Goal: Navigation & Orientation: Find specific page/section

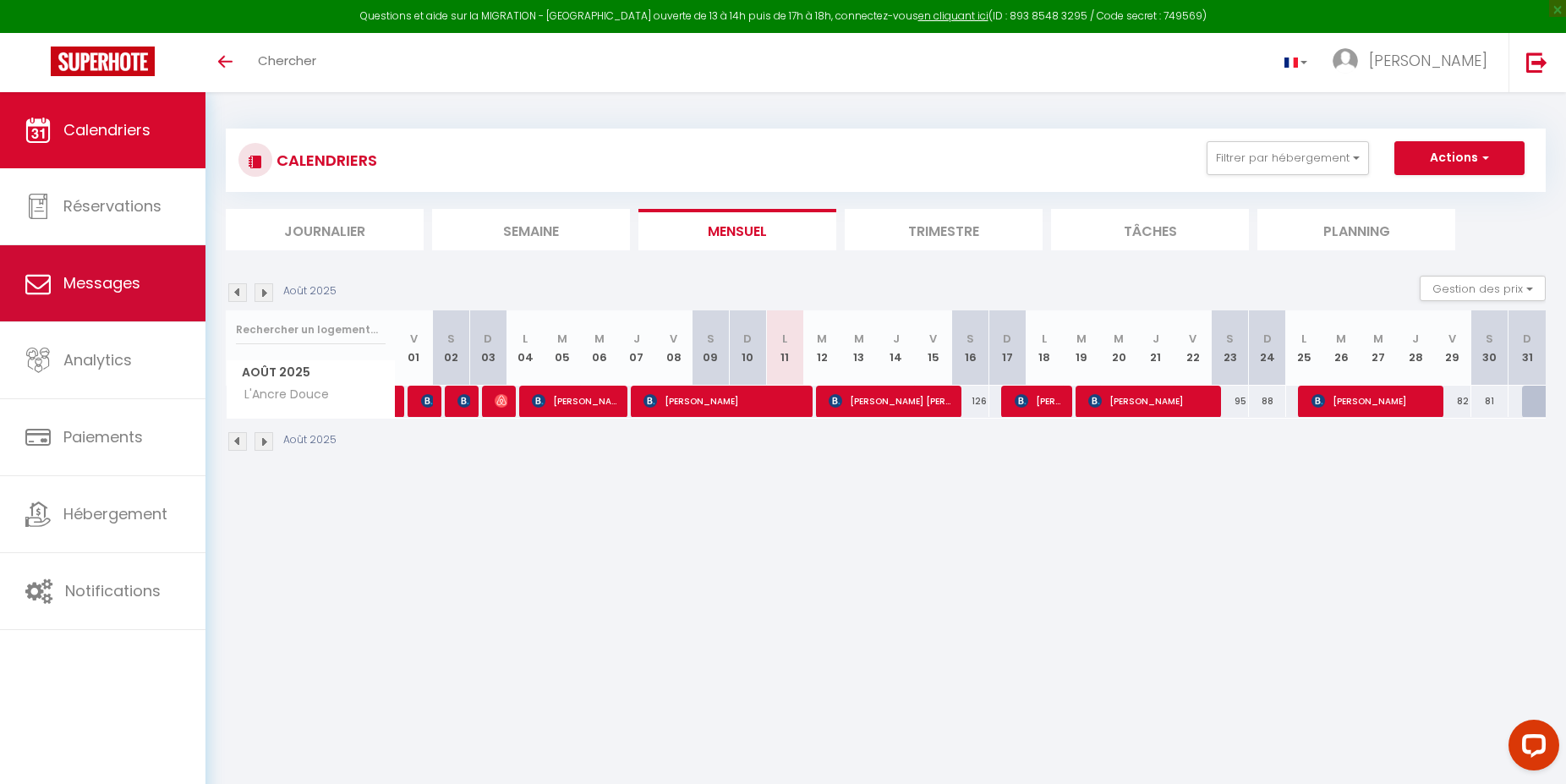
click at [114, 296] on link "Messages" at bounding box center [103, 283] width 205 height 76
select select "message"
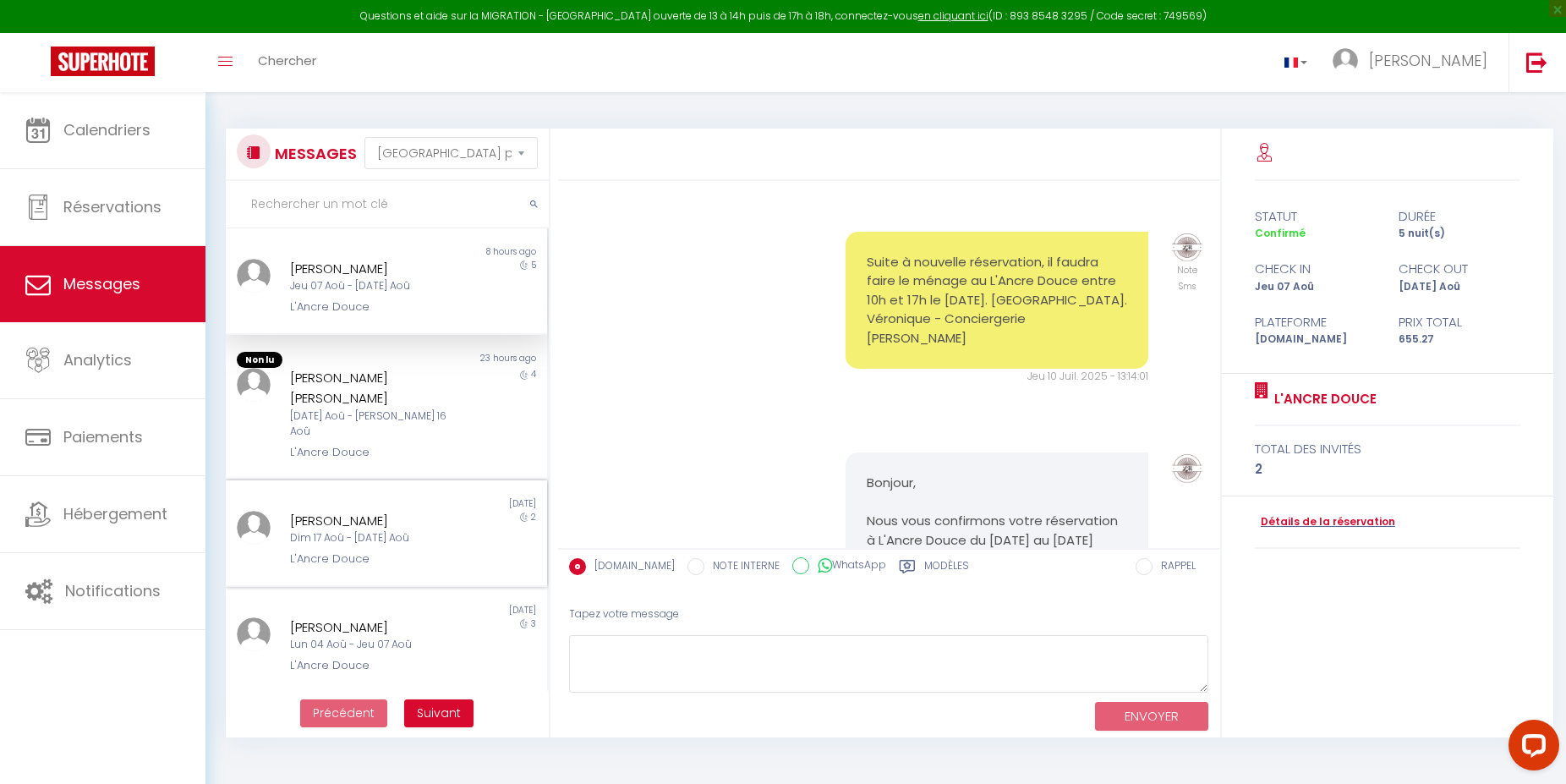
scroll to position [3022, 0]
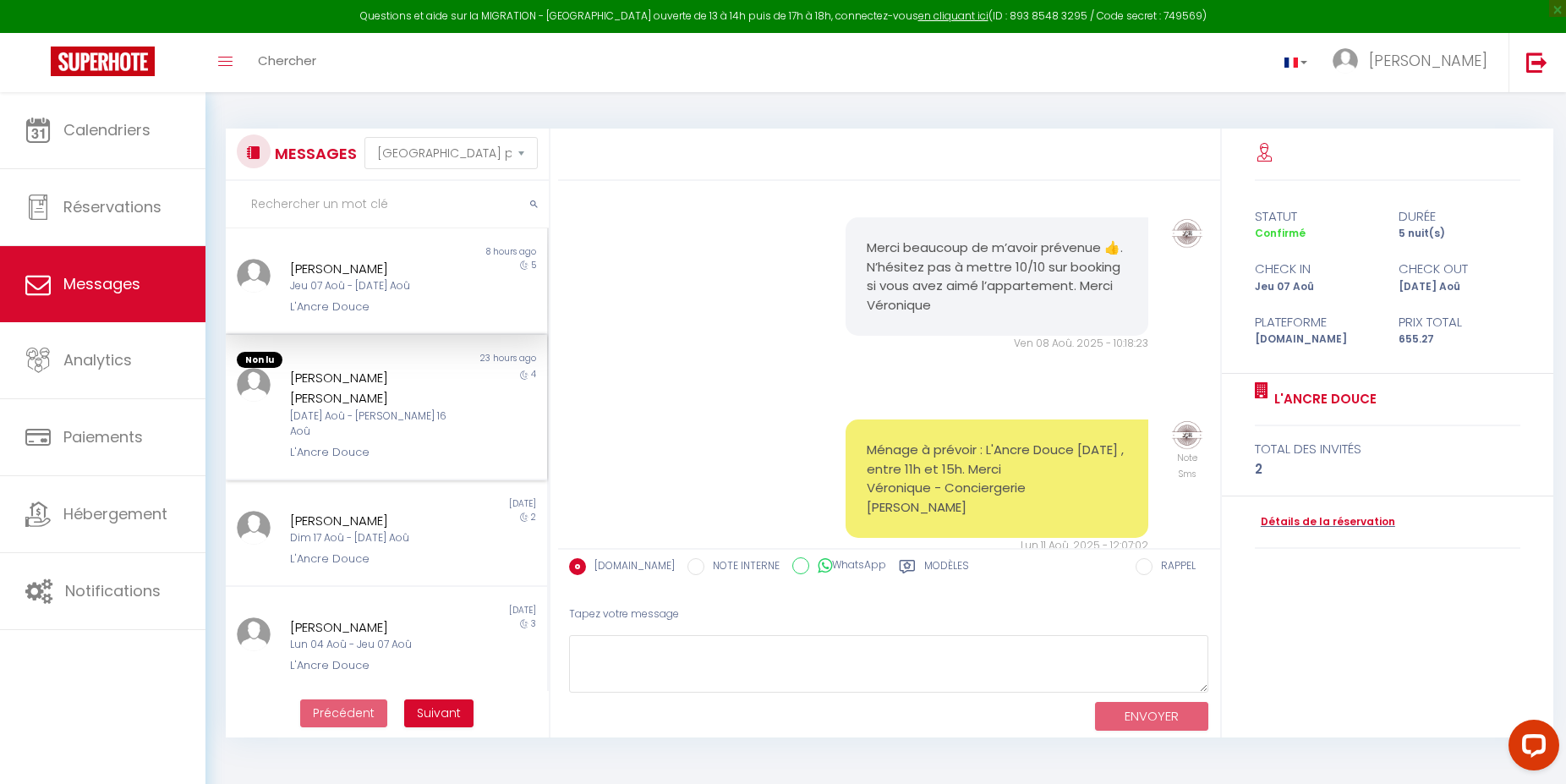
click at [404, 408] on div "[DATE] Aoû - [PERSON_NAME] 16 Aoû" at bounding box center [372, 424] width 165 height 32
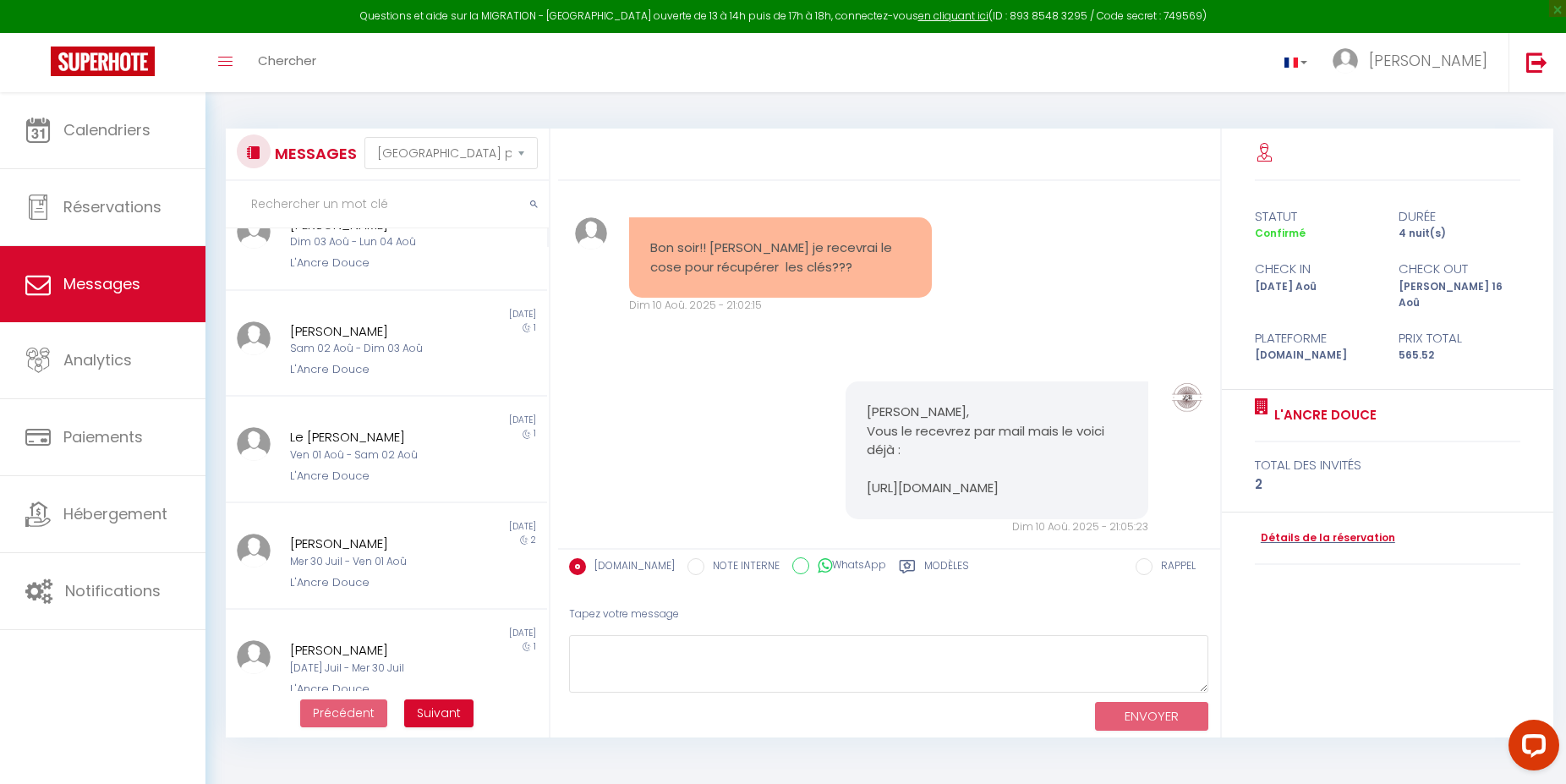
scroll to position [517, 0]
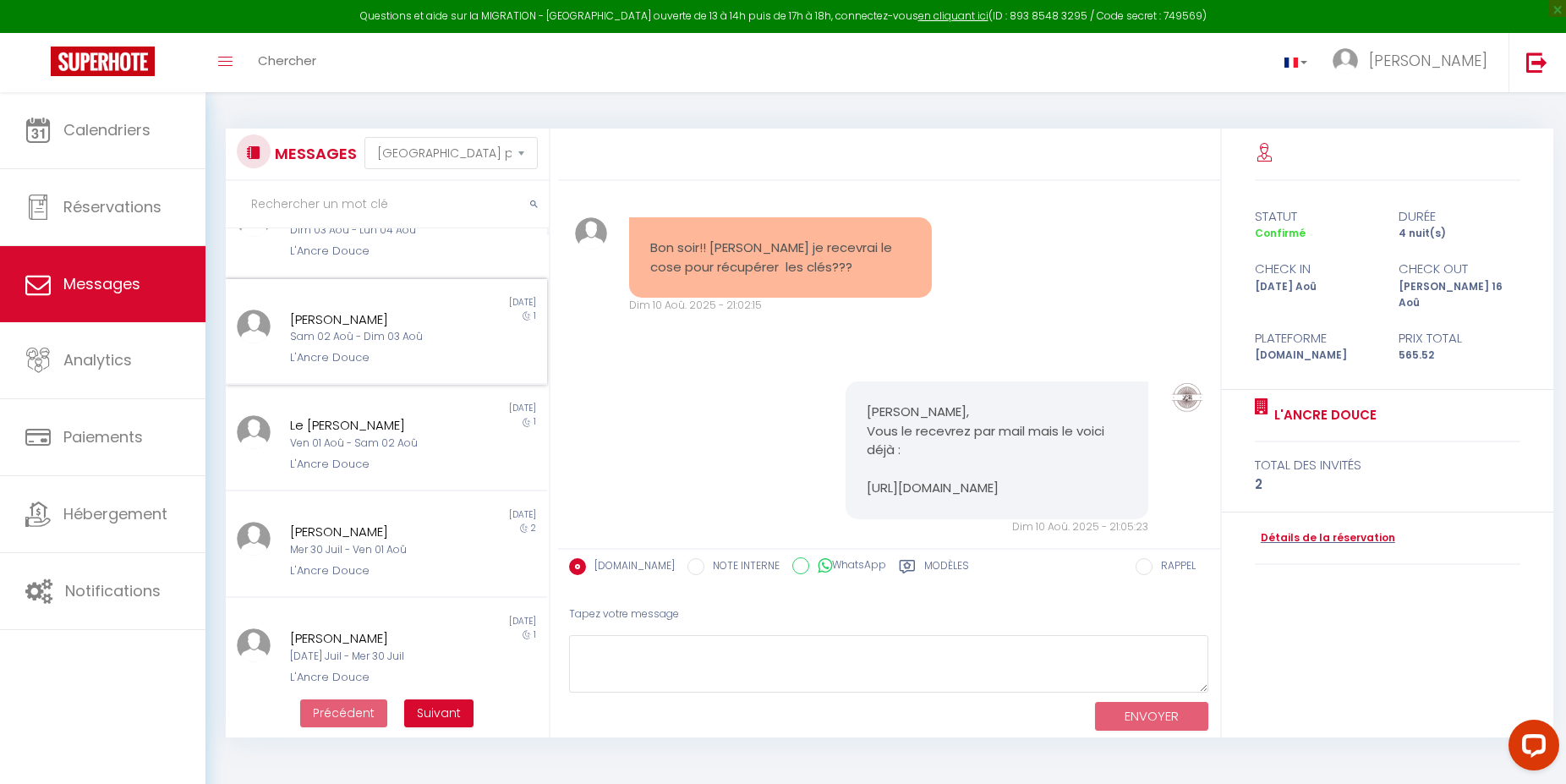
click at [320, 309] on div "[PERSON_NAME]" at bounding box center [372, 320] width 165 height 21
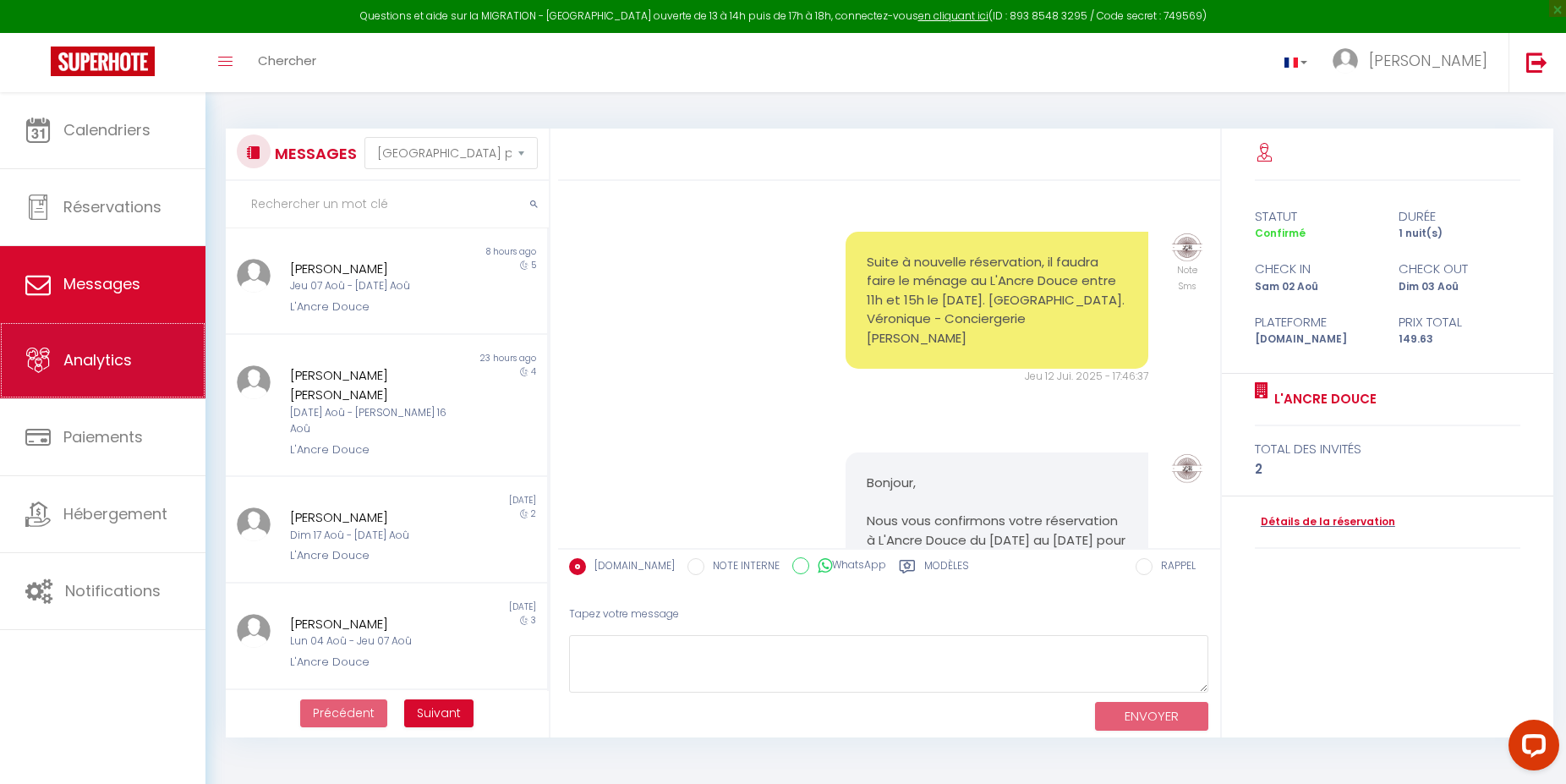
click at [128, 366] on span "Analytics" at bounding box center [97, 360] width 68 height 21
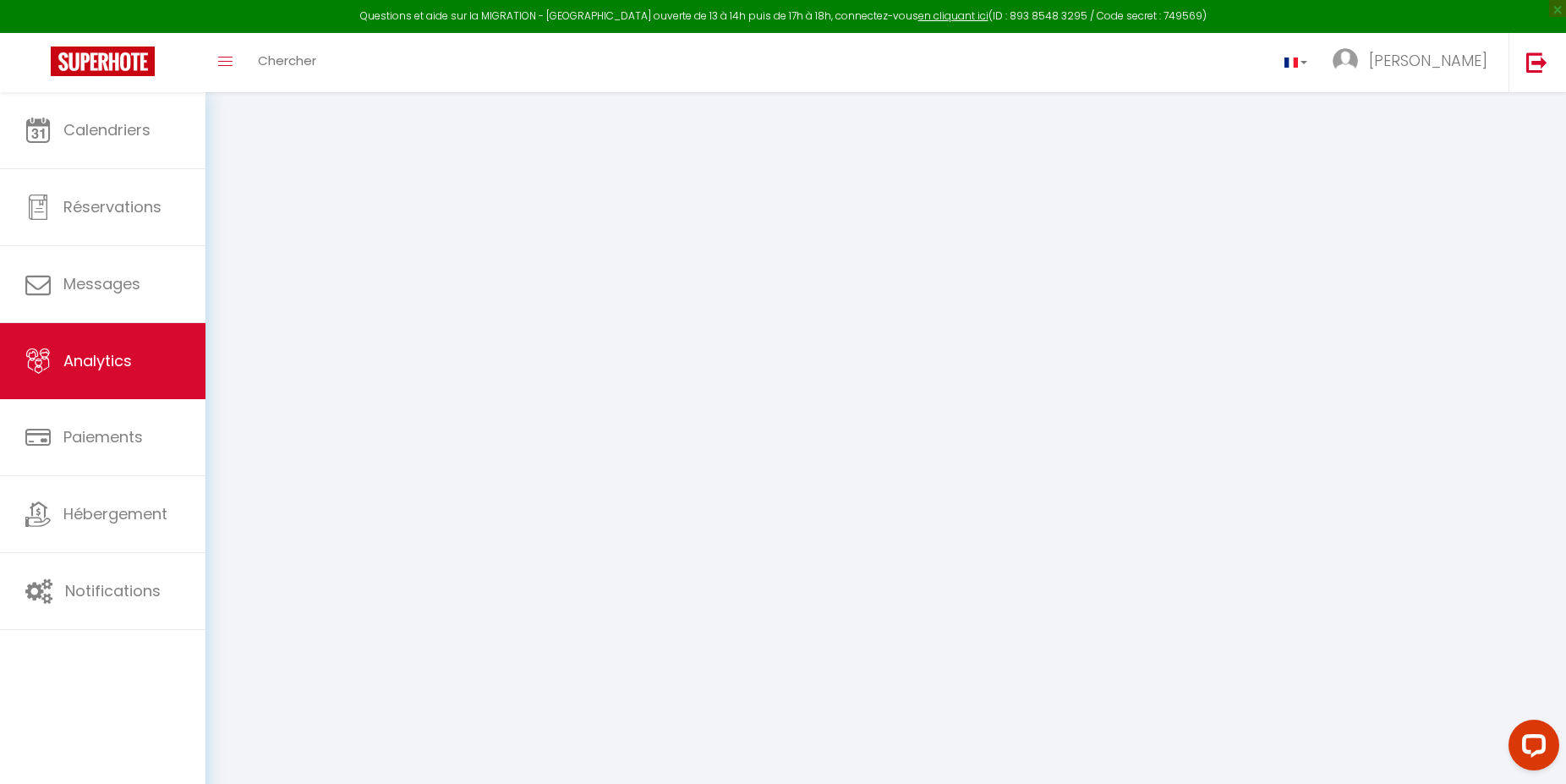
select select "2025"
select select "8"
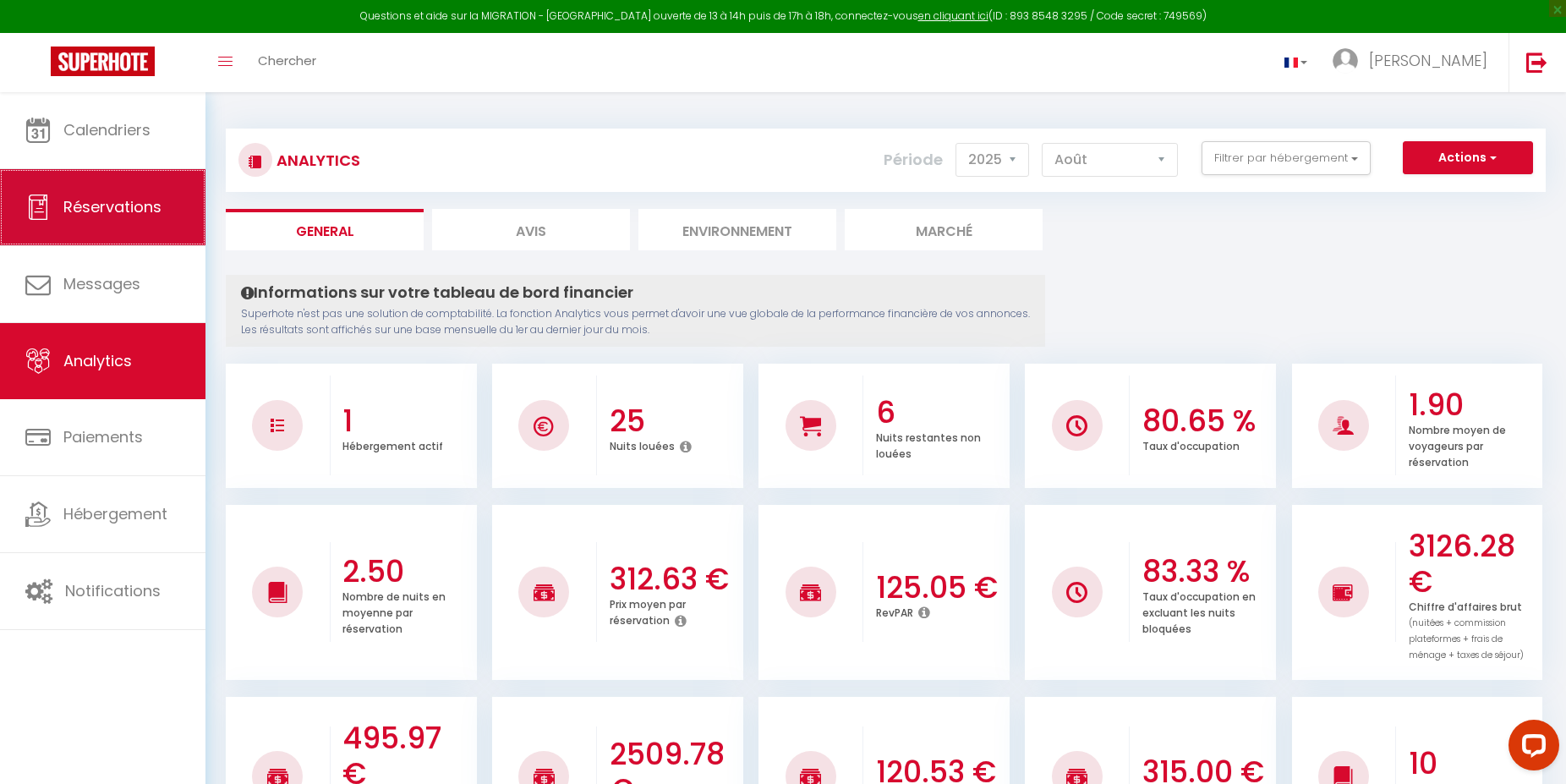
click at [118, 208] on span "Réservations" at bounding box center [112, 206] width 98 height 21
select select "not_cancelled"
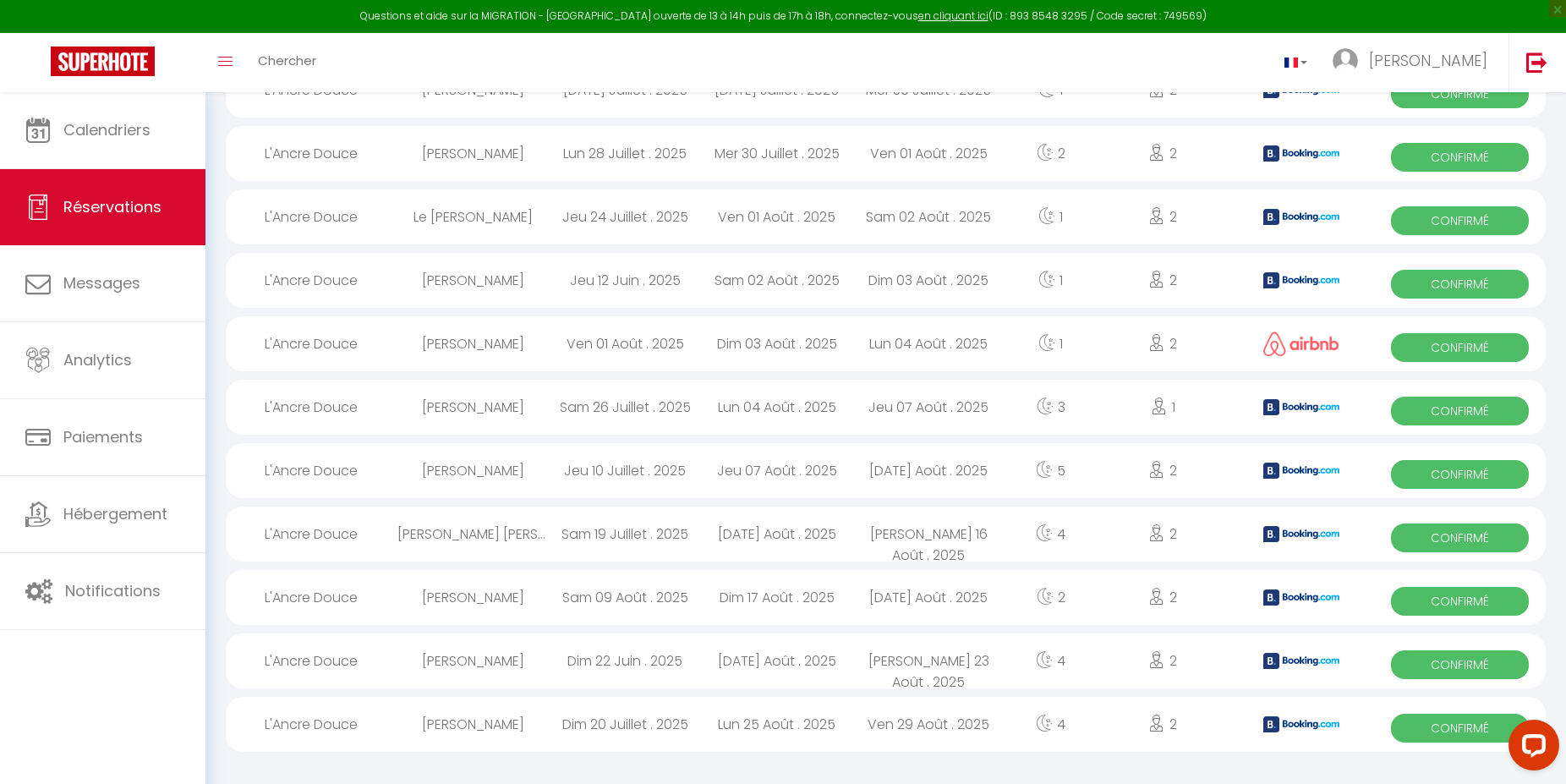
scroll to position [987, 0]
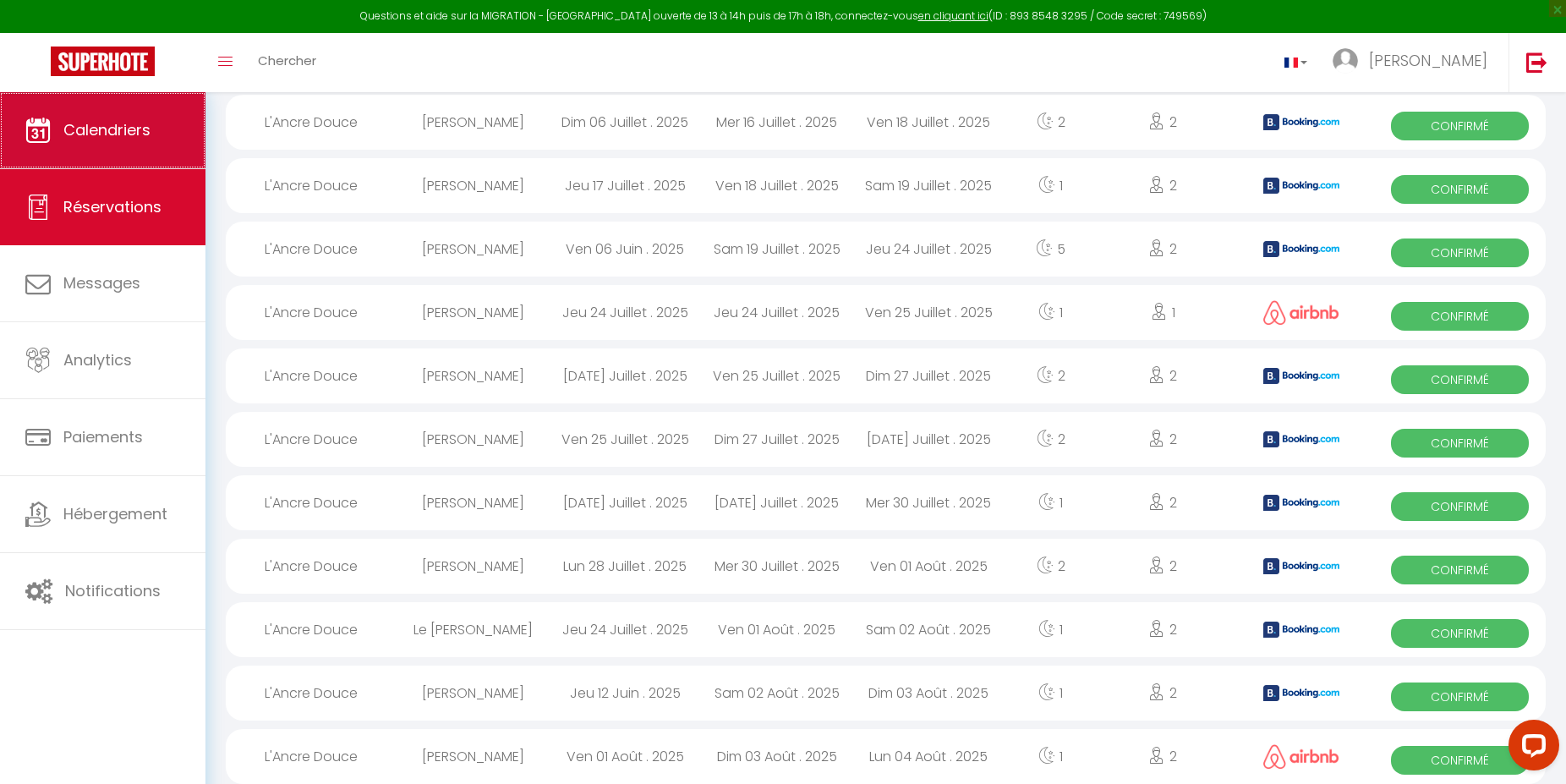
click at [149, 137] on span "Calendriers" at bounding box center [106, 130] width 87 height 21
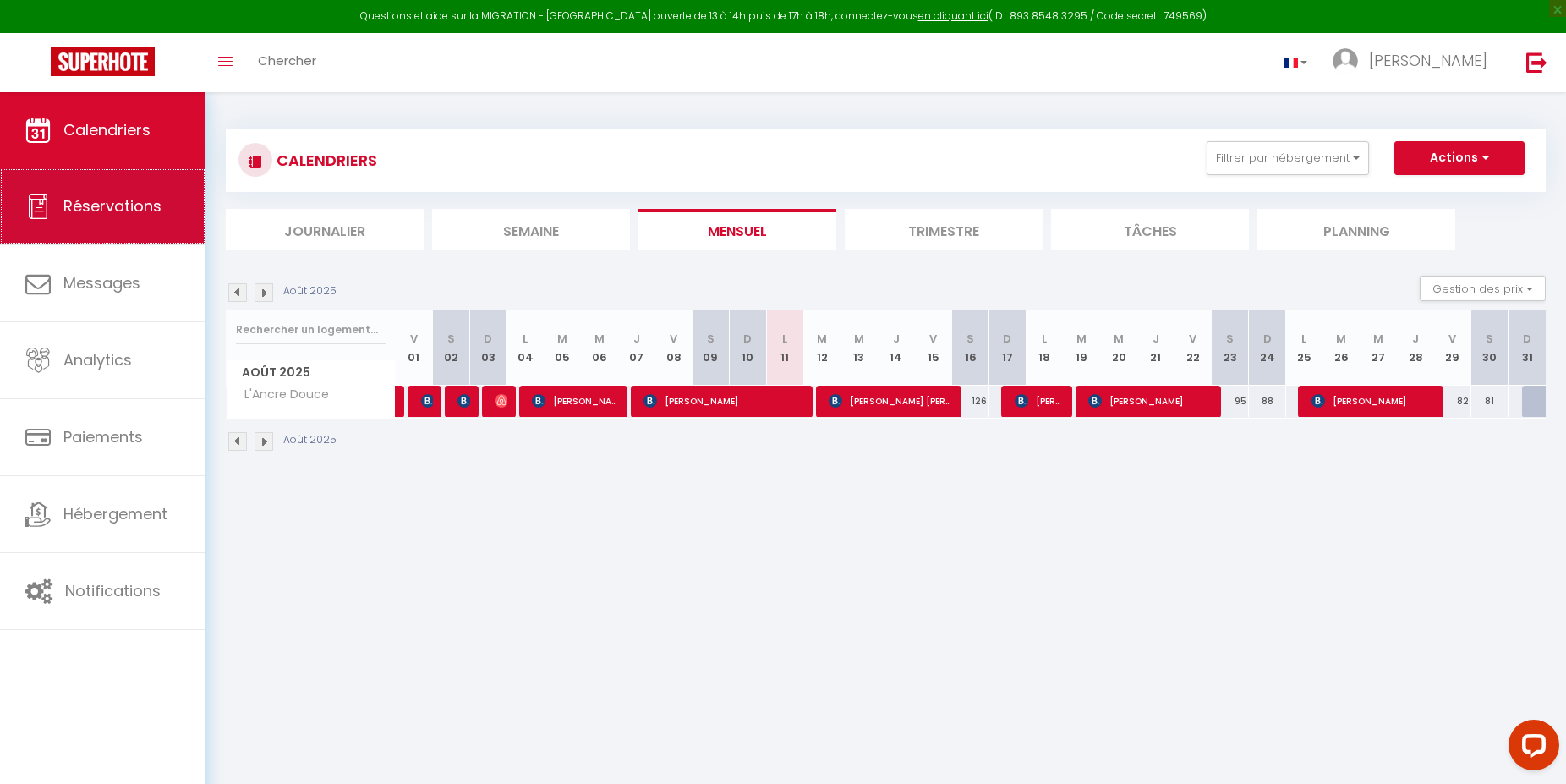
click at [105, 227] on link "Réservations" at bounding box center [103, 206] width 205 height 76
select select "not_cancelled"
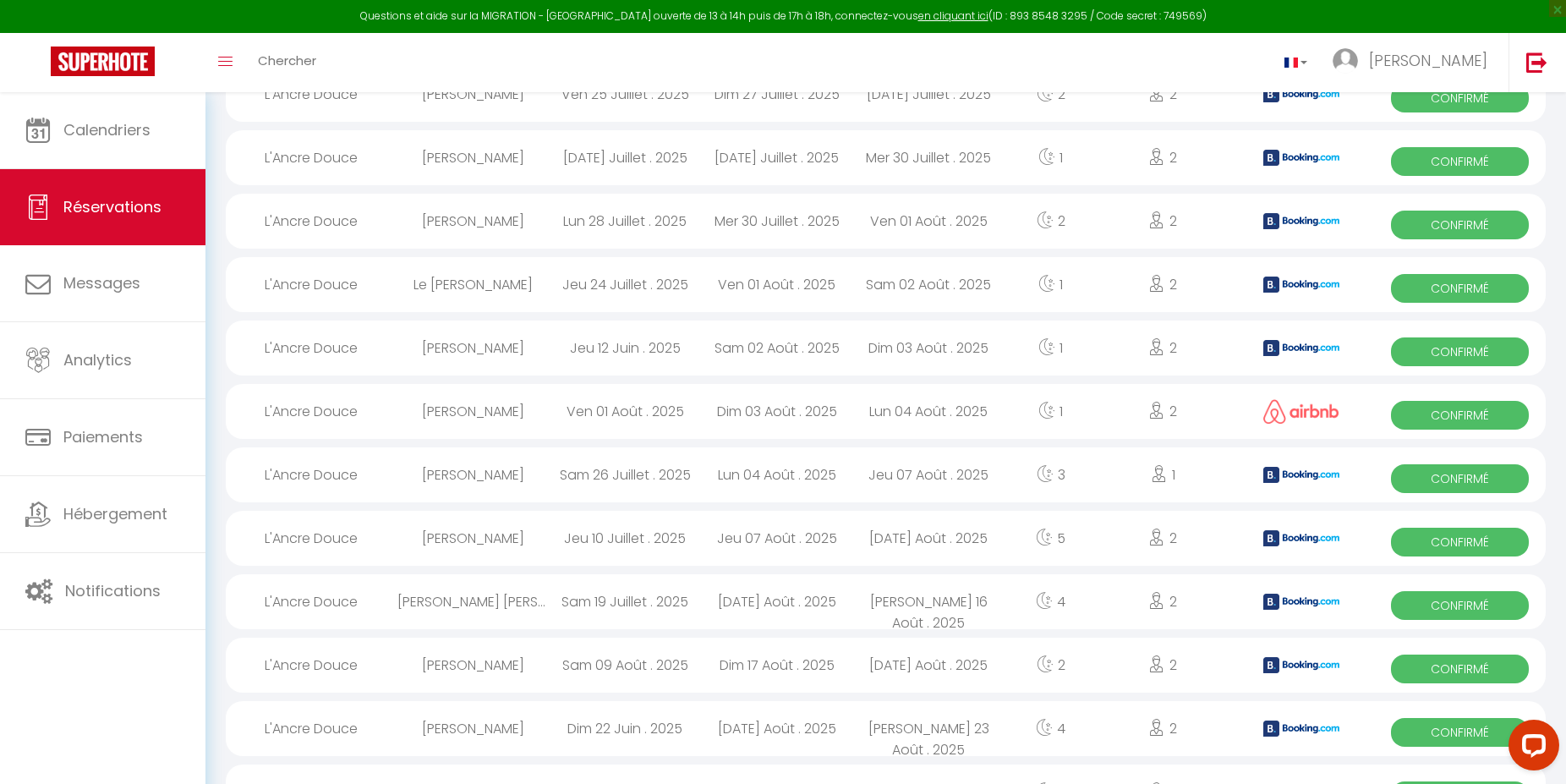
scroll to position [1419, 0]
